Goal: Find specific page/section: Find specific page/section

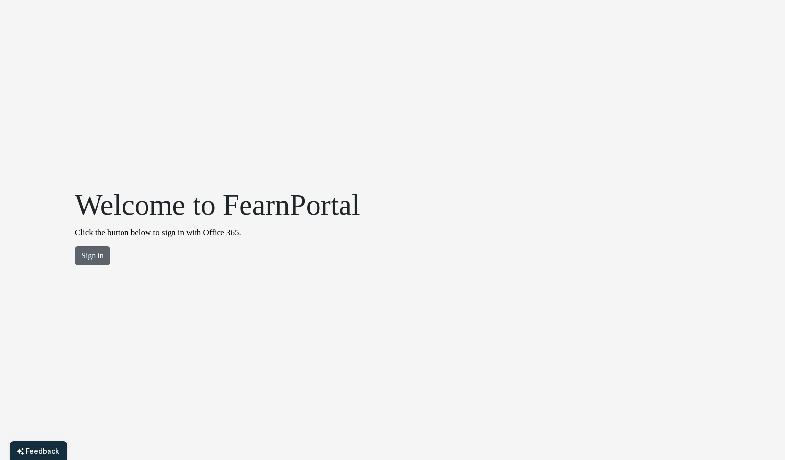
click at [96, 256] on button "Sign in" at bounding box center [92, 255] width 35 height 19
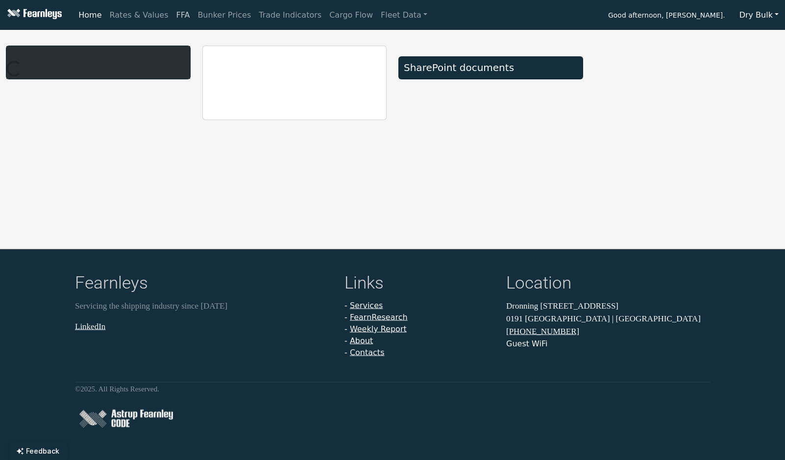
click at [174, 15] on link "FFA" at bounding box center [183, 15] width 22 height 20
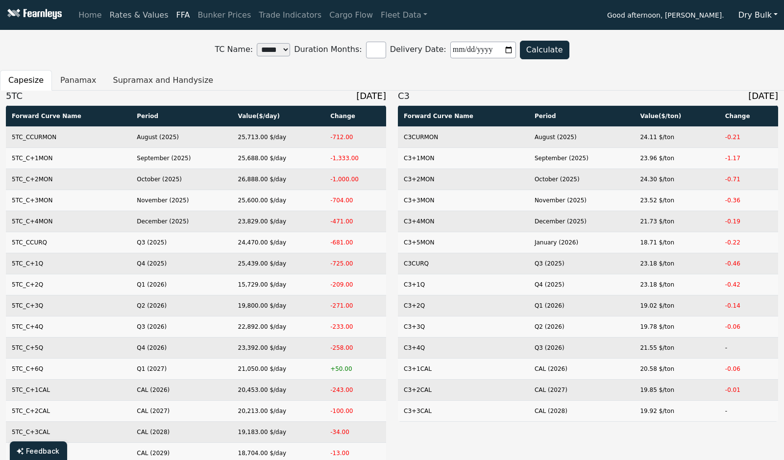
click at [138, 21] on link "Rates & Values" at bounding box center [139, 15] width 67 height 20
